Goal: Register for event/course

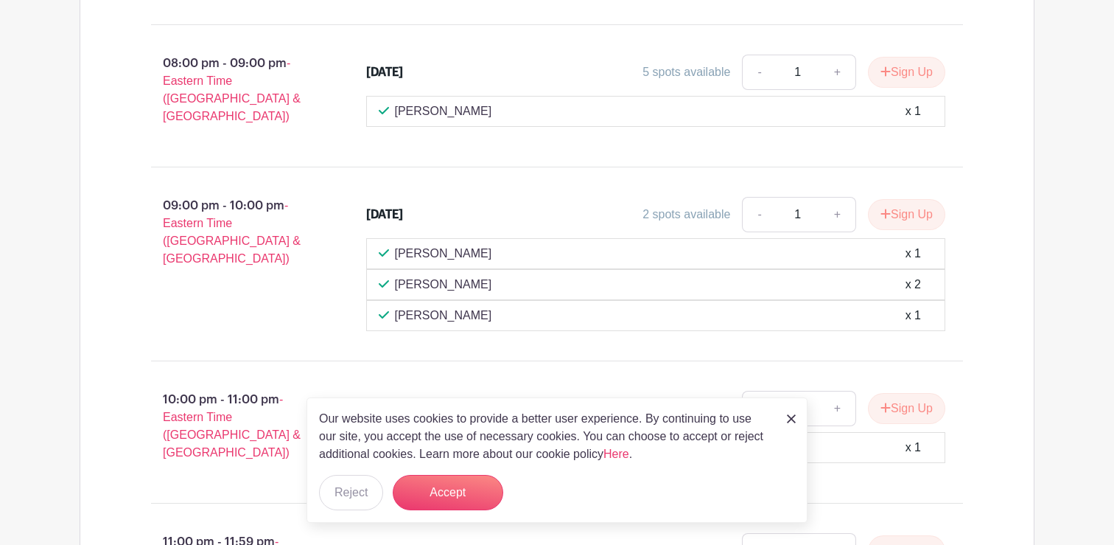
scroll to position [3024, 0]
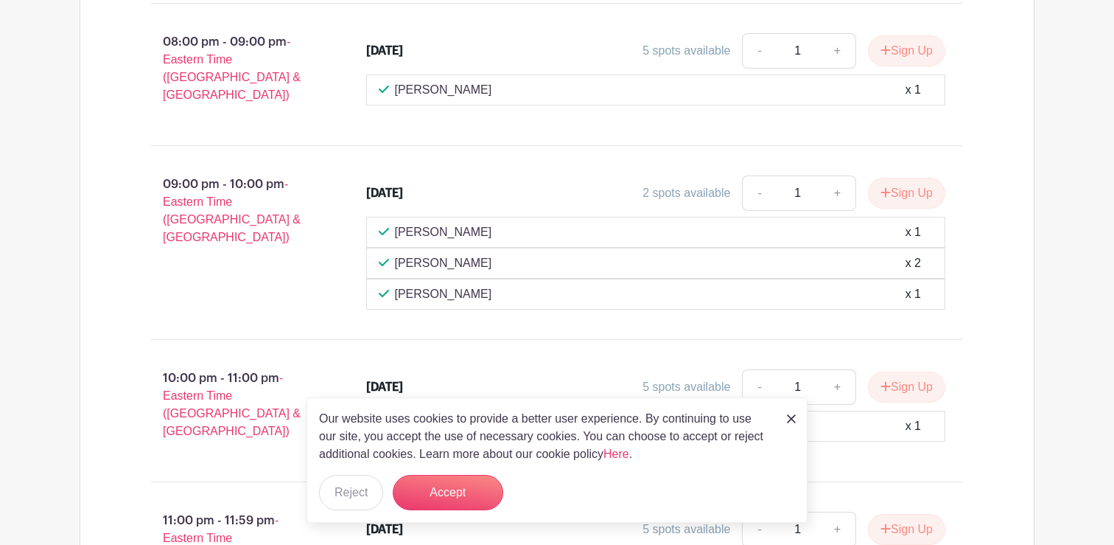
click at [794, 417] on img at bounding box center [791, 418] width 9 height 9
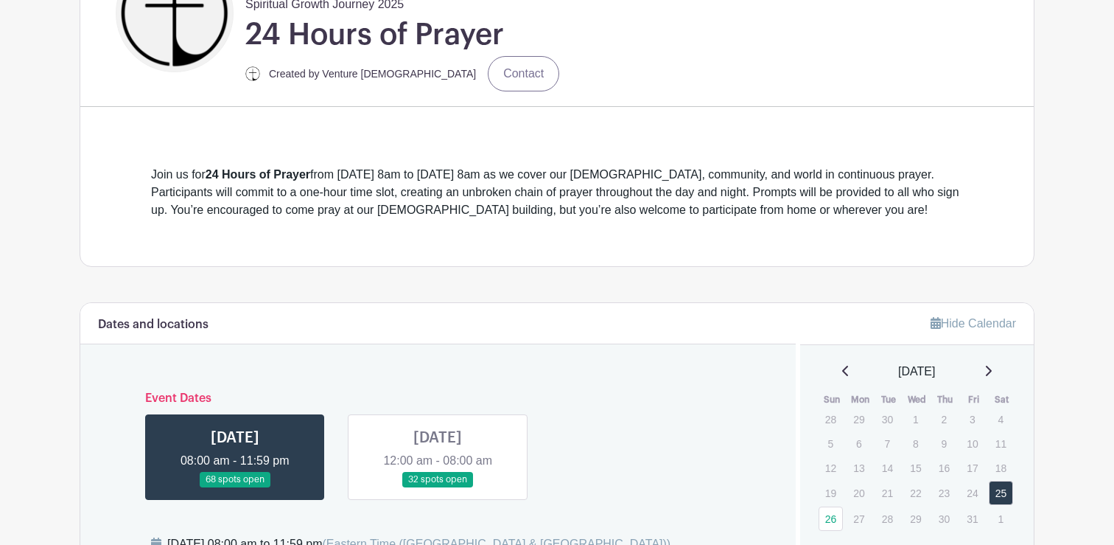
scroll to position [588, 0]
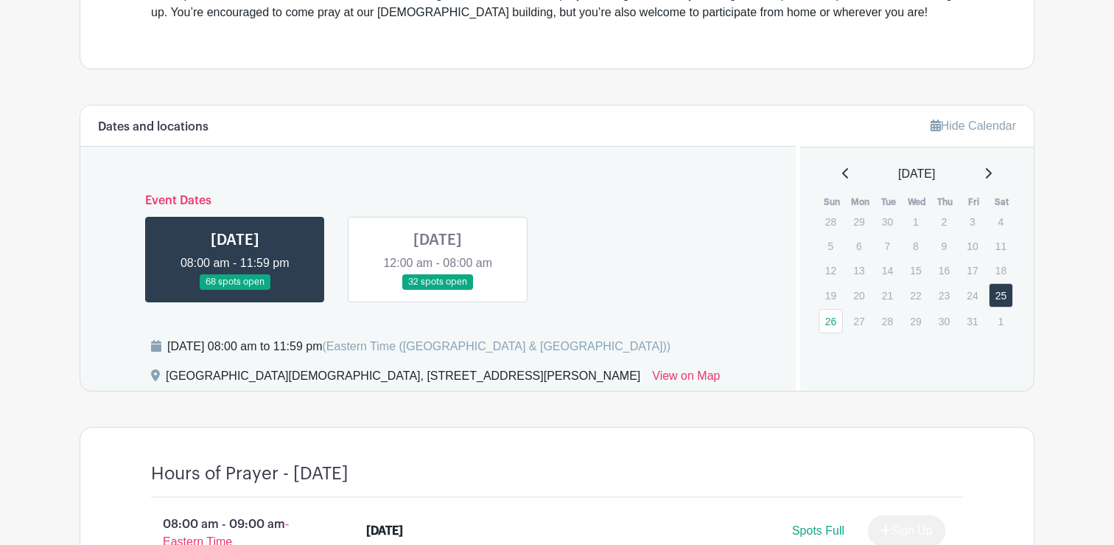
click at [438, 290] on link at bounding box center [438, 290] width 0 height 0
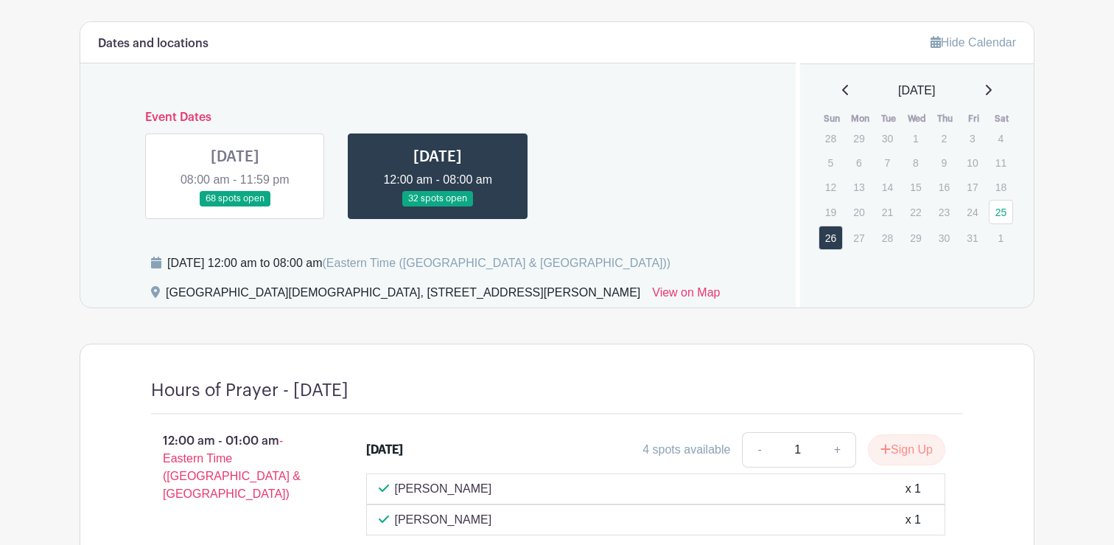
scroll to position [674, 0]
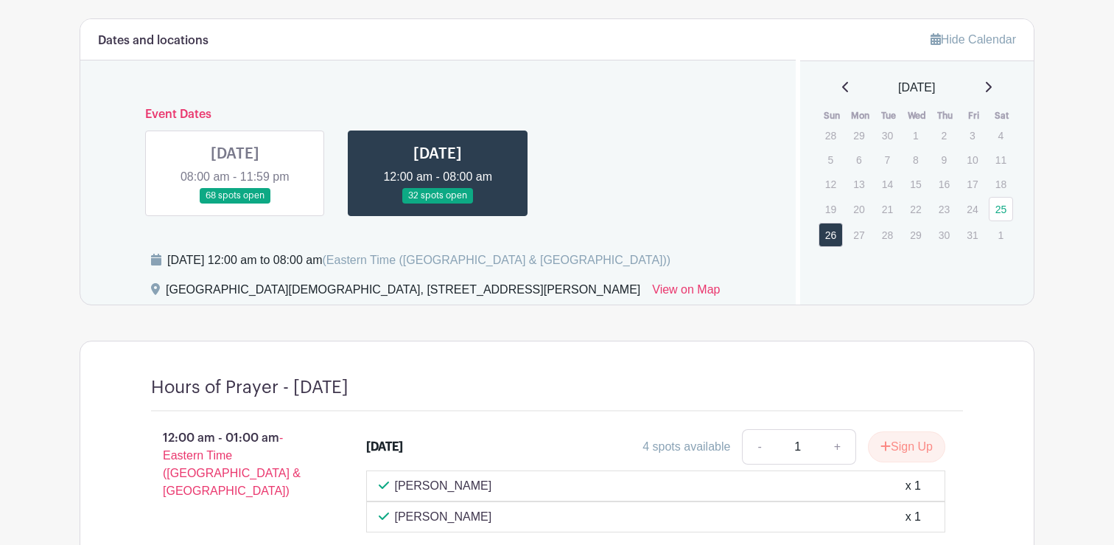
click at [235, 203] on link at bounding box center [235, 203] width 0 height 0
